Goal: Information Seeking & Learning: Understand process/instructions

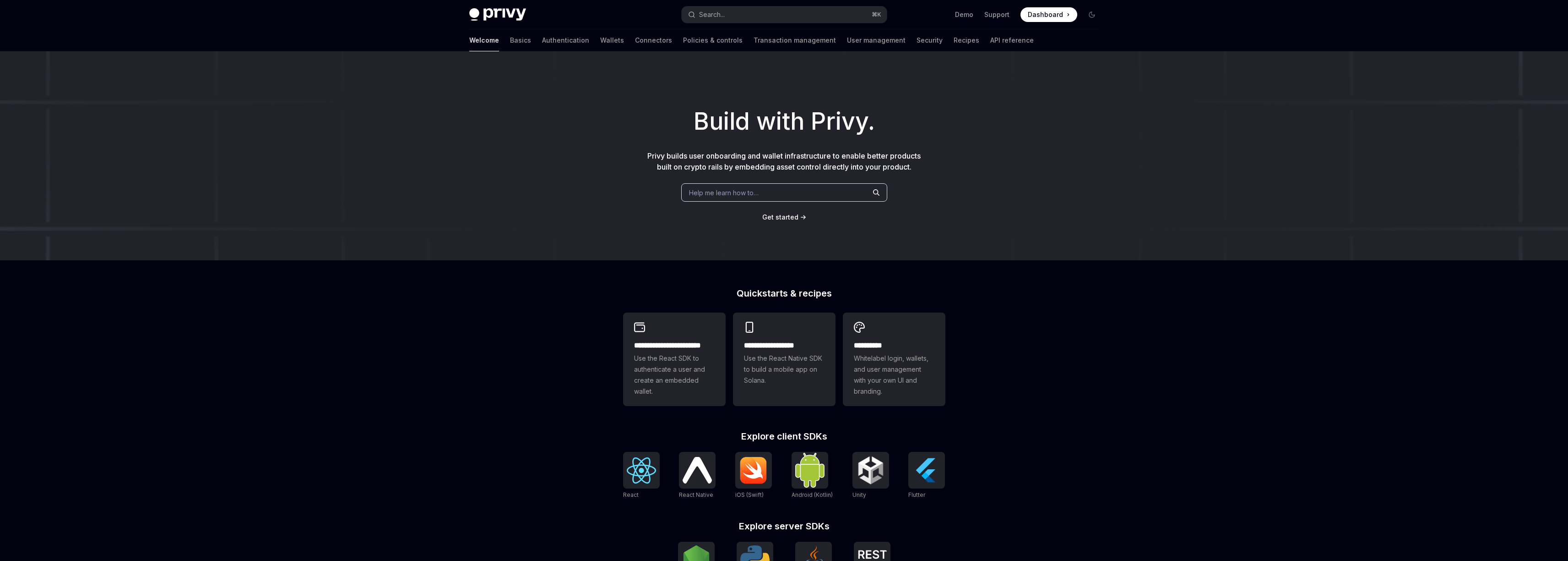
type textarea "*"
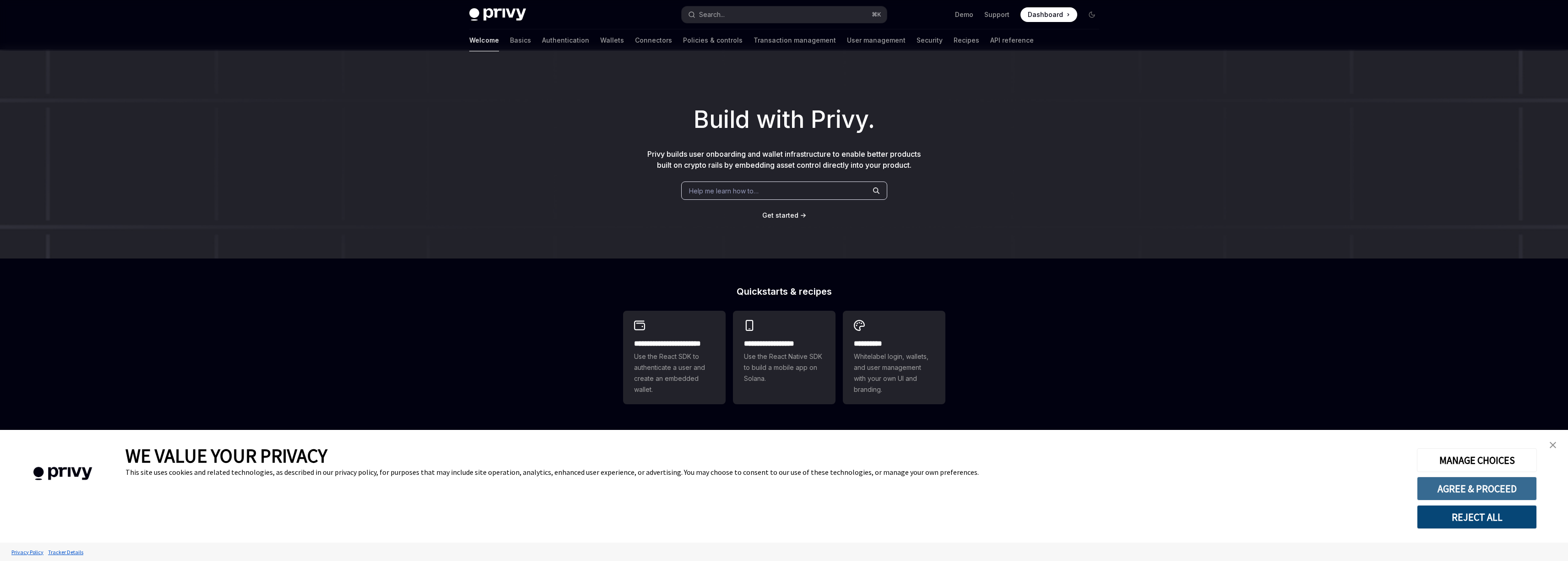
click at [1487, 488] on button "AGREE & PROCEED" at bounding box center [1477, 488] width 120 height 24
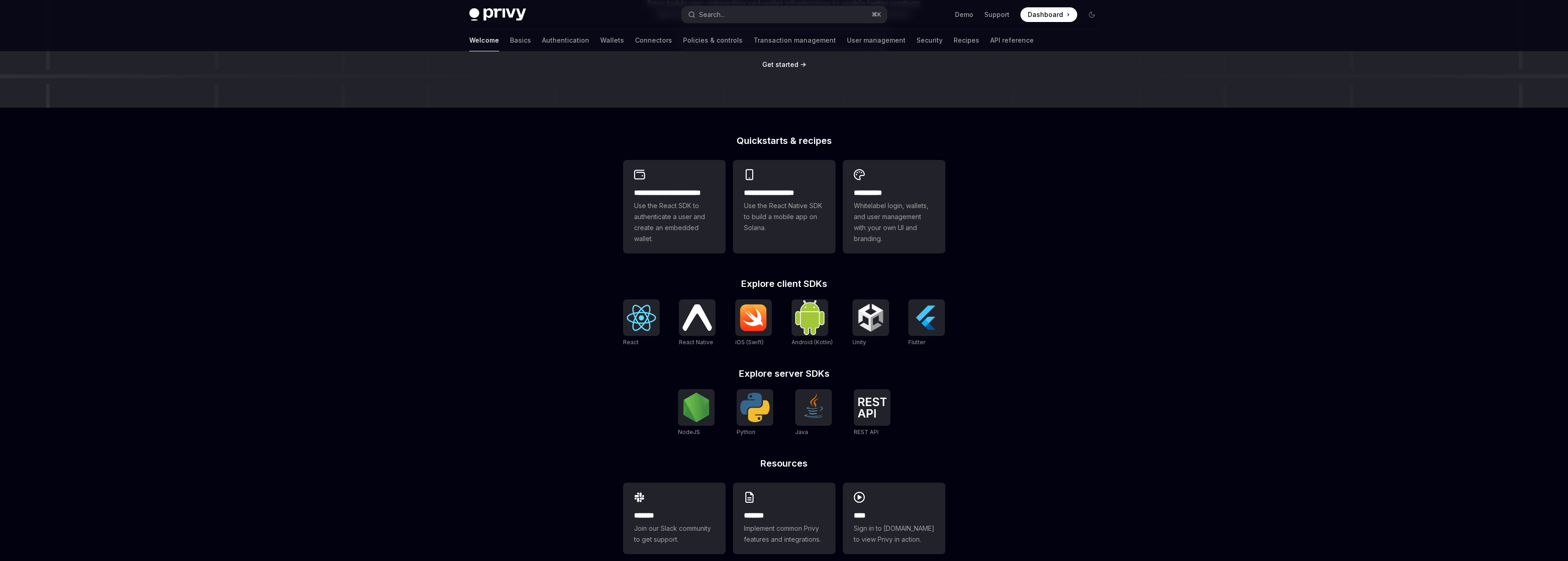
scroll to position [168, 0]
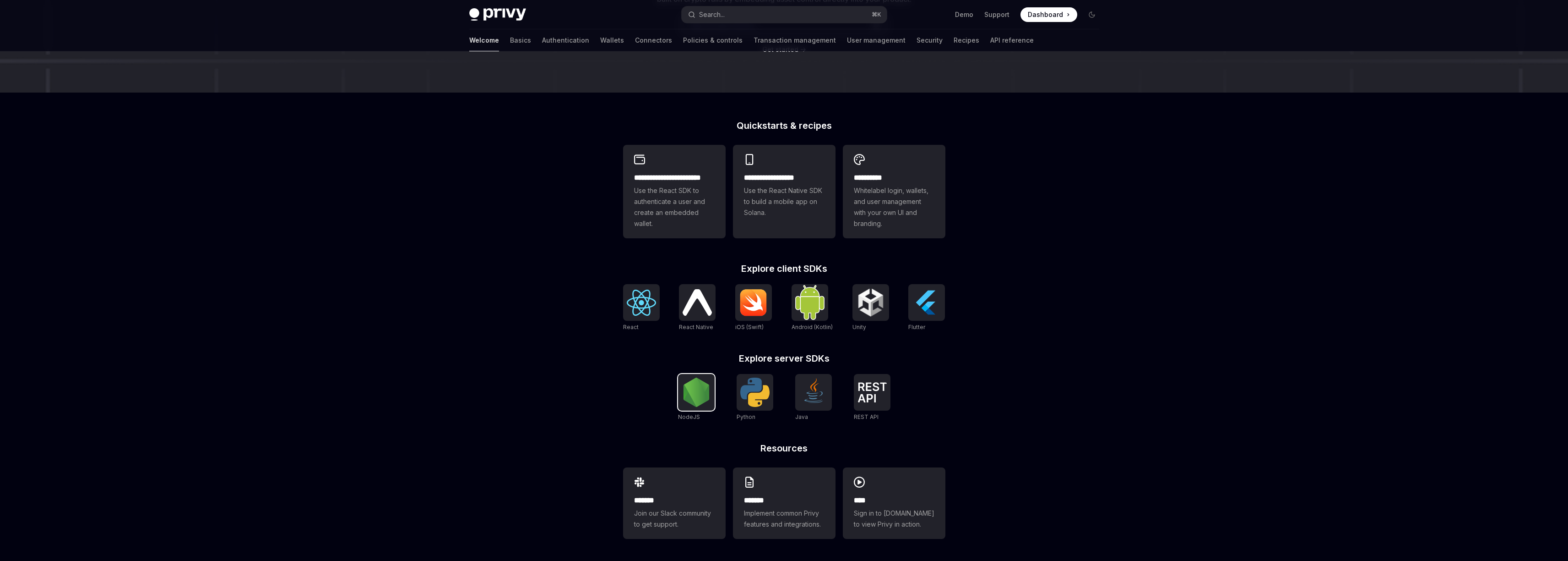
click at [695, 392] on img at bounding box center [696, 392] width 29 height 29
type textarea "*"
click at [804, 398] on img at bounding box center [814, 392] width 29 height 29
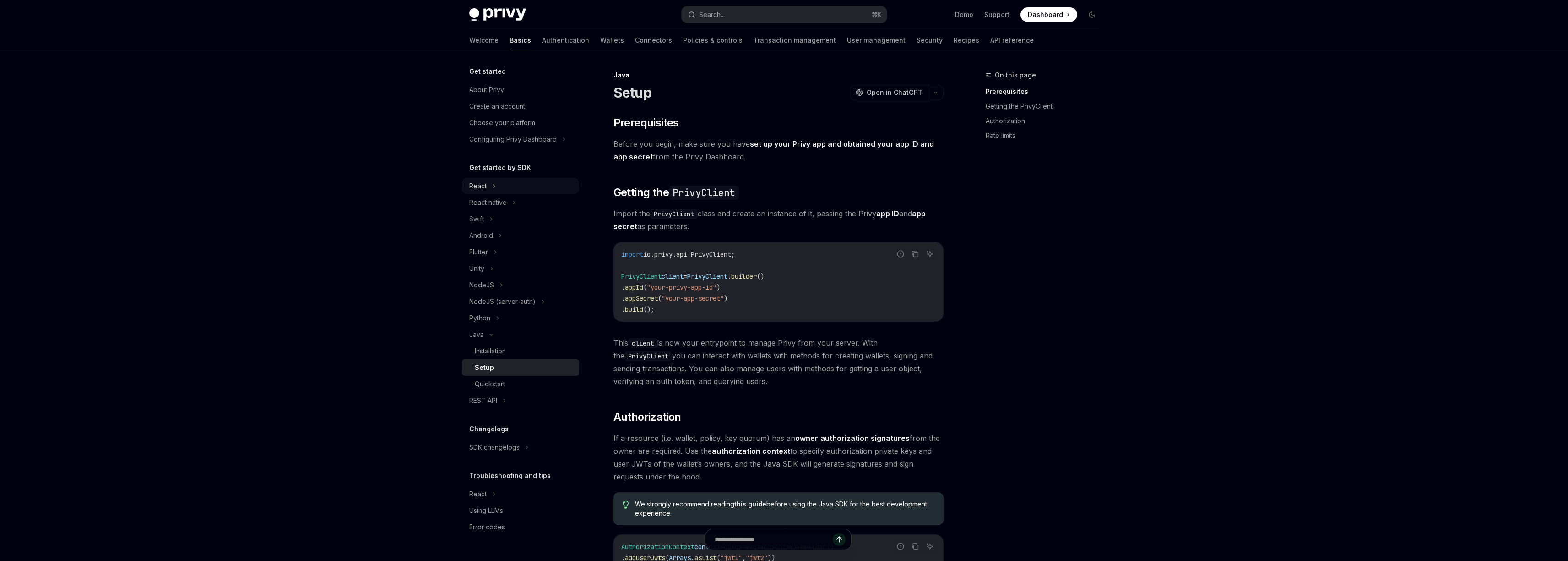
click at [522, 188] on div "React" at bounding box center [521, 186] width 117 height 17
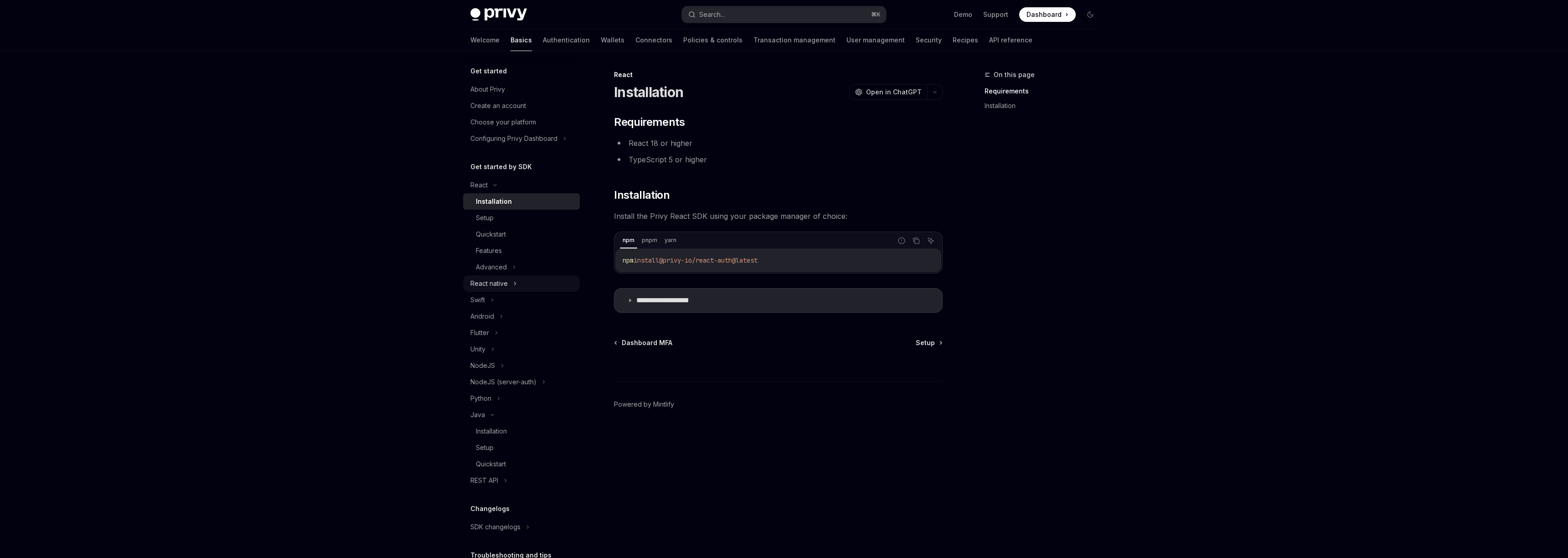
click at [491, 278] on div "React native" at bounding box center [489, 284] width 37 height 11
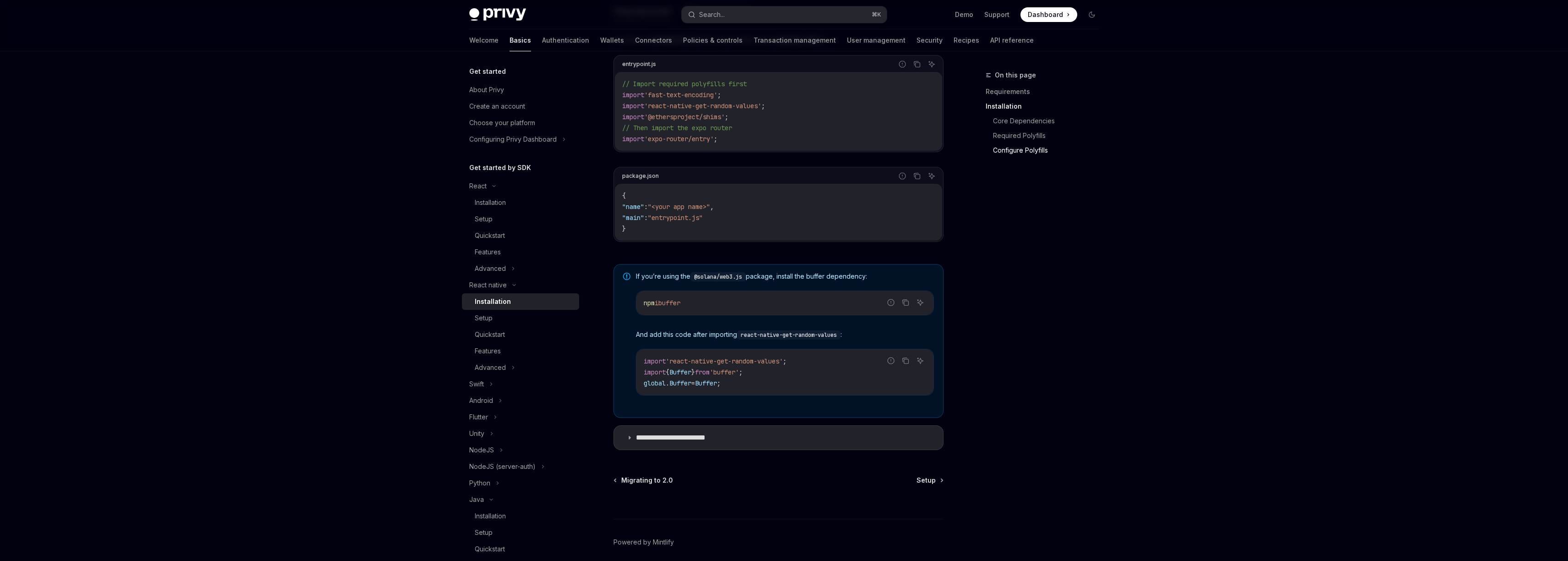
scroll to position [491, 0]
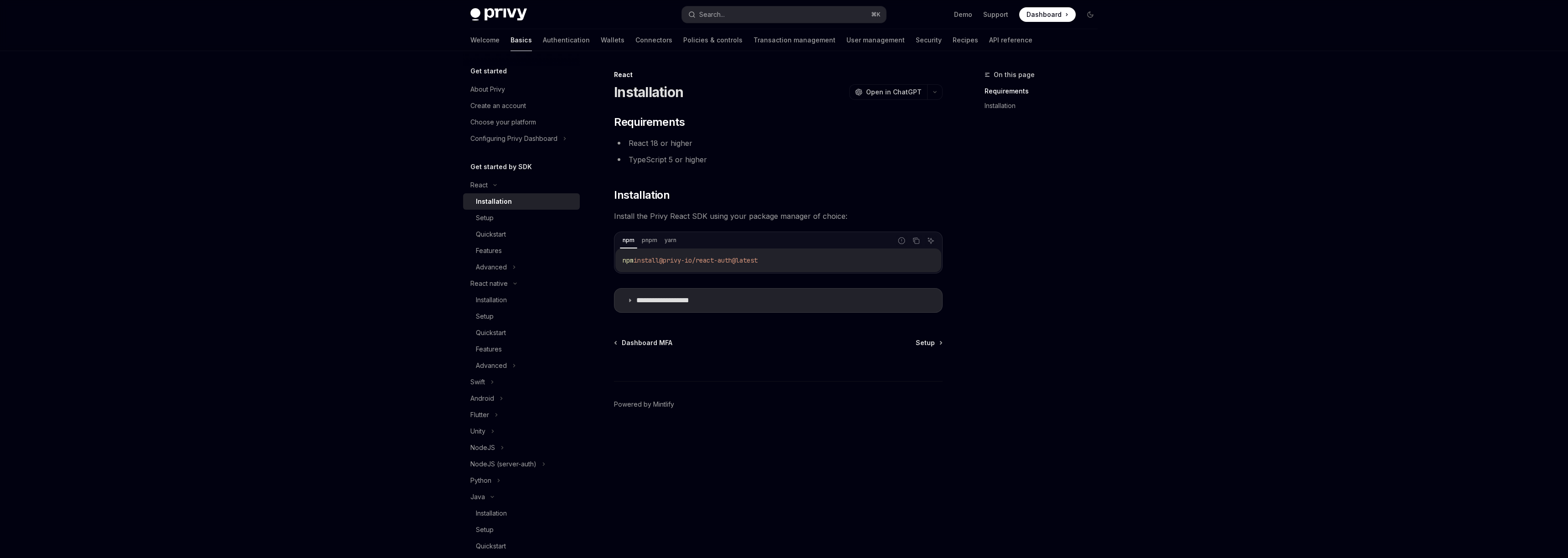
type textarea "*"
